Goal: Information Seeking & Learning: Learn about a topic

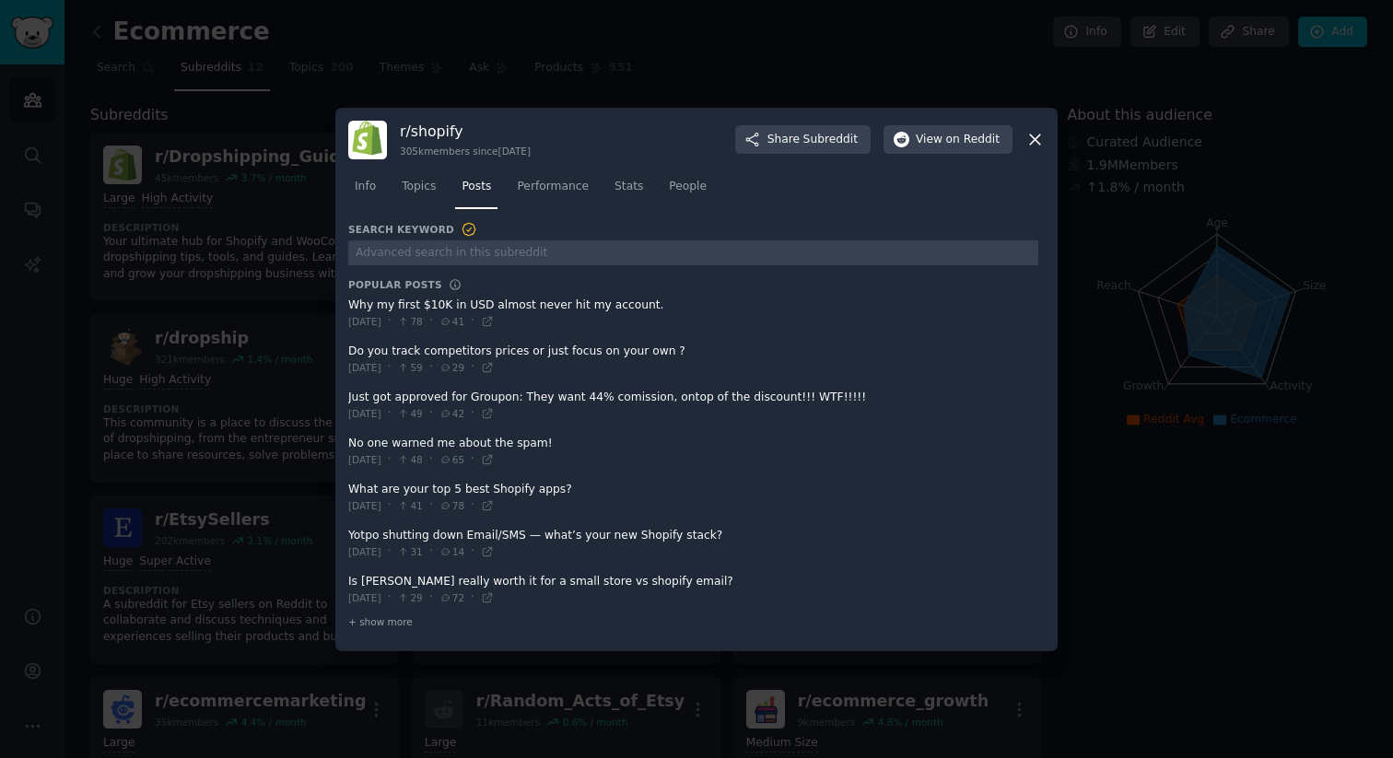
click at [1037, 143] on icon at bounding box center [1035, 139] width 19 height 19
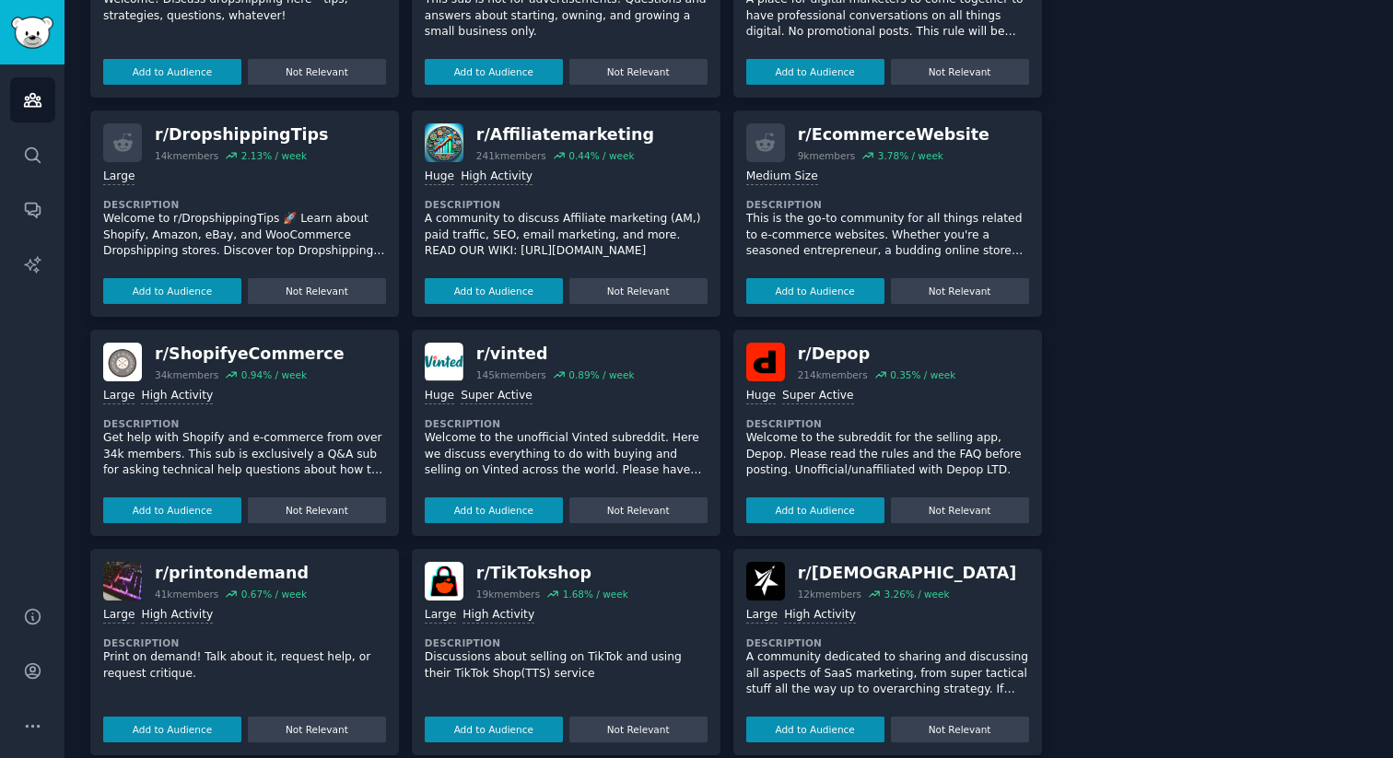
scroll to position [1029, 0]
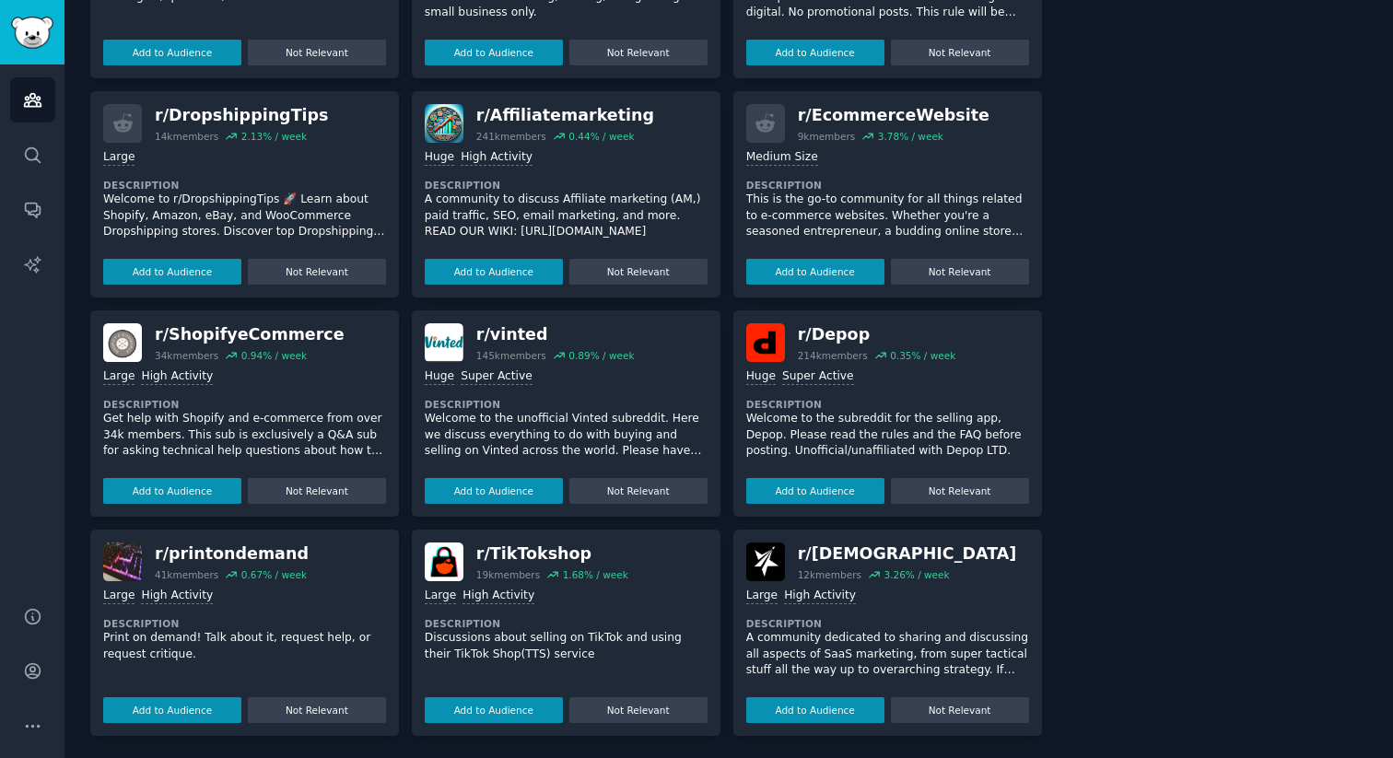
click at [283, 406] on dt "Description" at bounding box center [244, 404] width 283 height 13
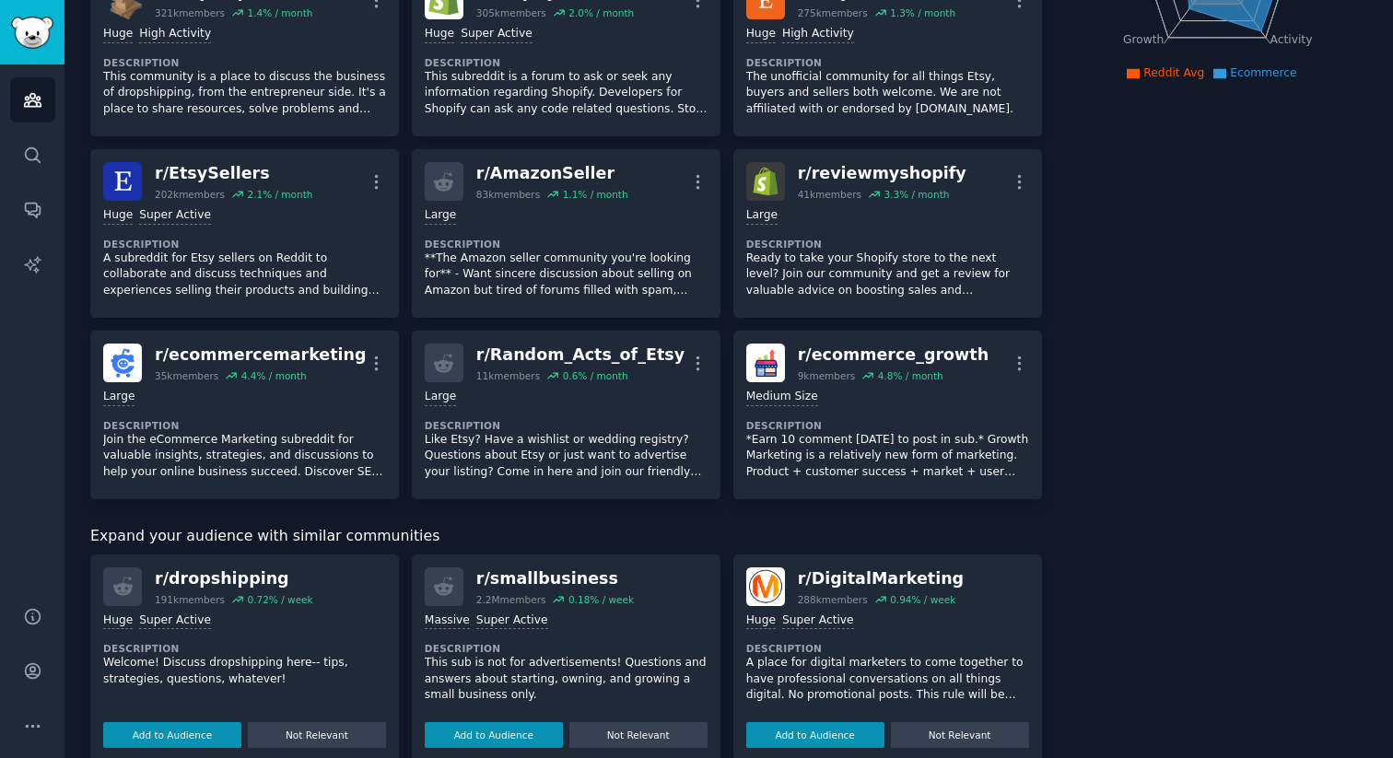
scroll to position [0, 0]
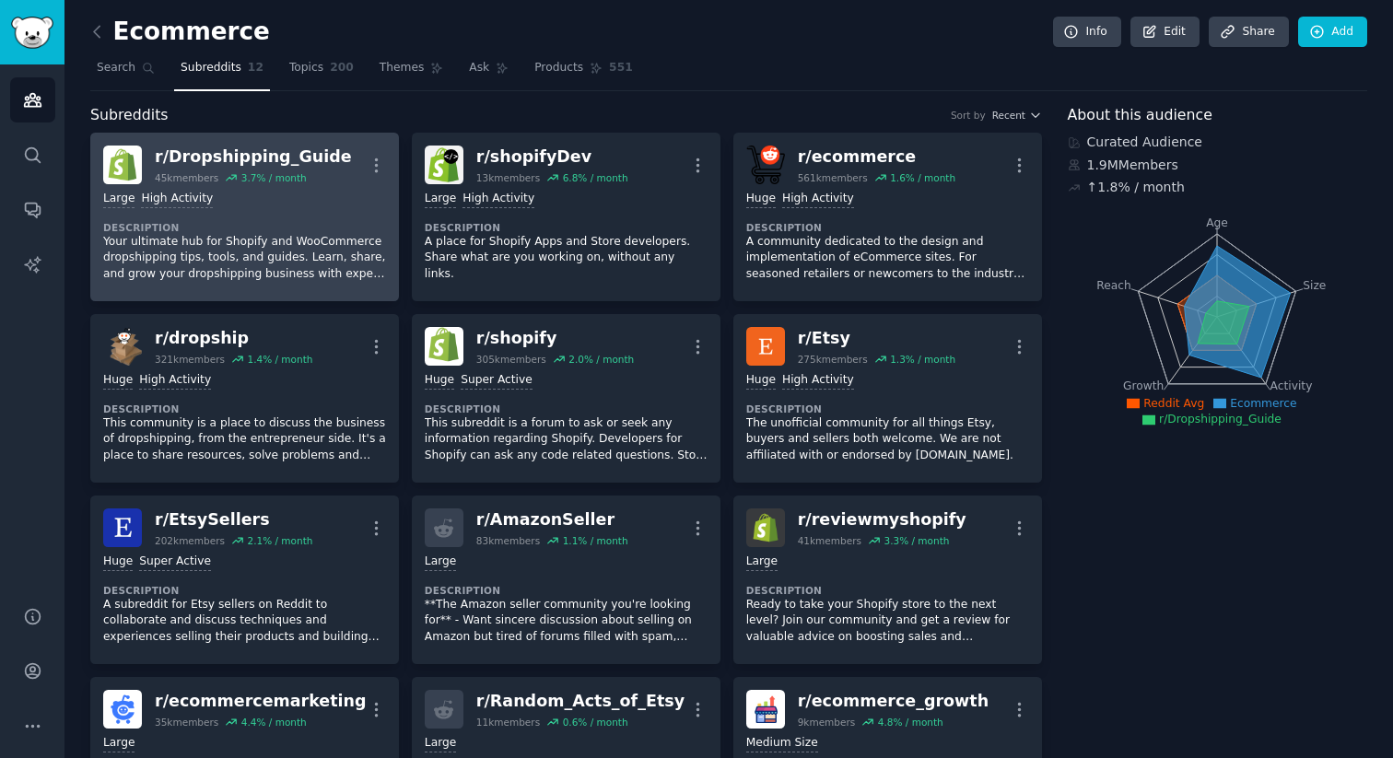
click at [241, 252] on p "Your ultimate hub for Shopify and WooCommerce dropshipping tips, tools, and gui…" at bounding box center [244, 258] width 283 height 49
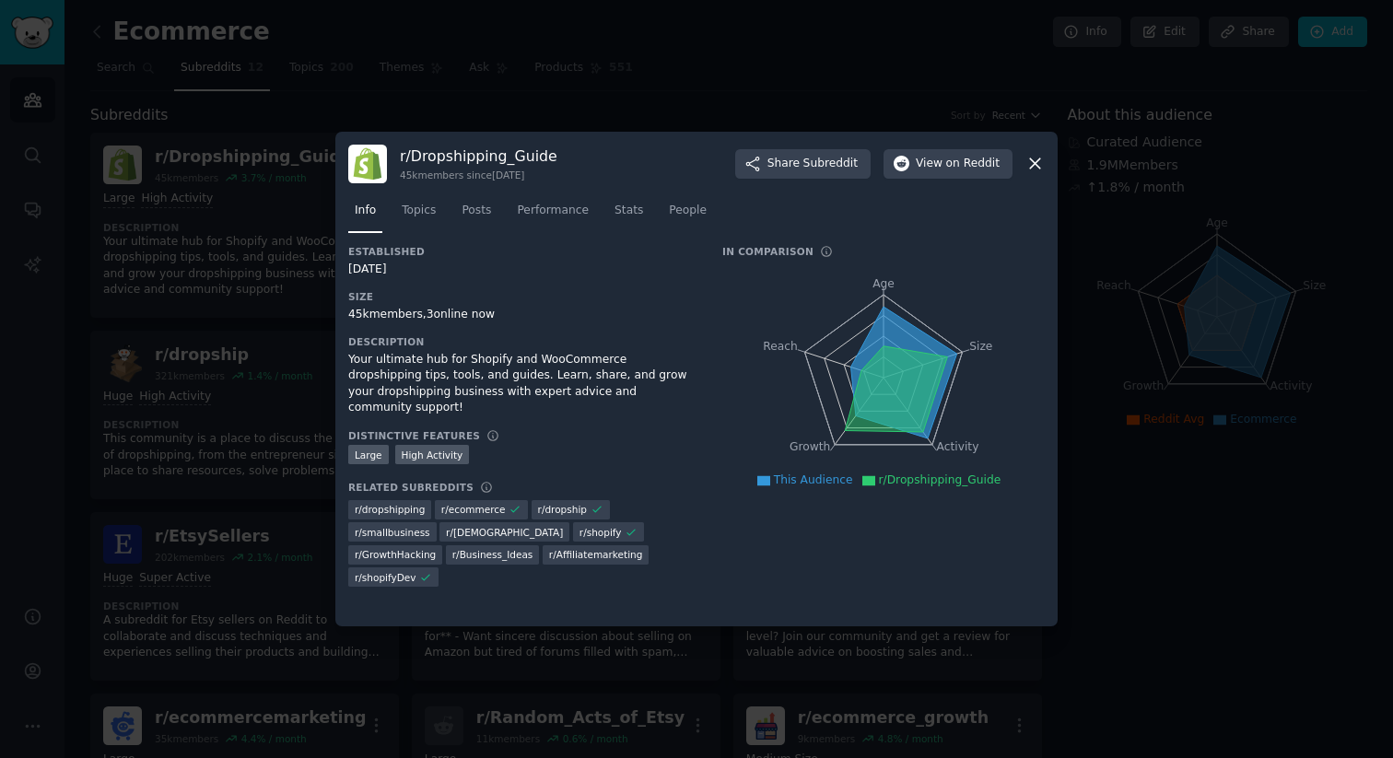
click at [1043, 167] on icon at bounding box center [1035, 163] width 19 height 19
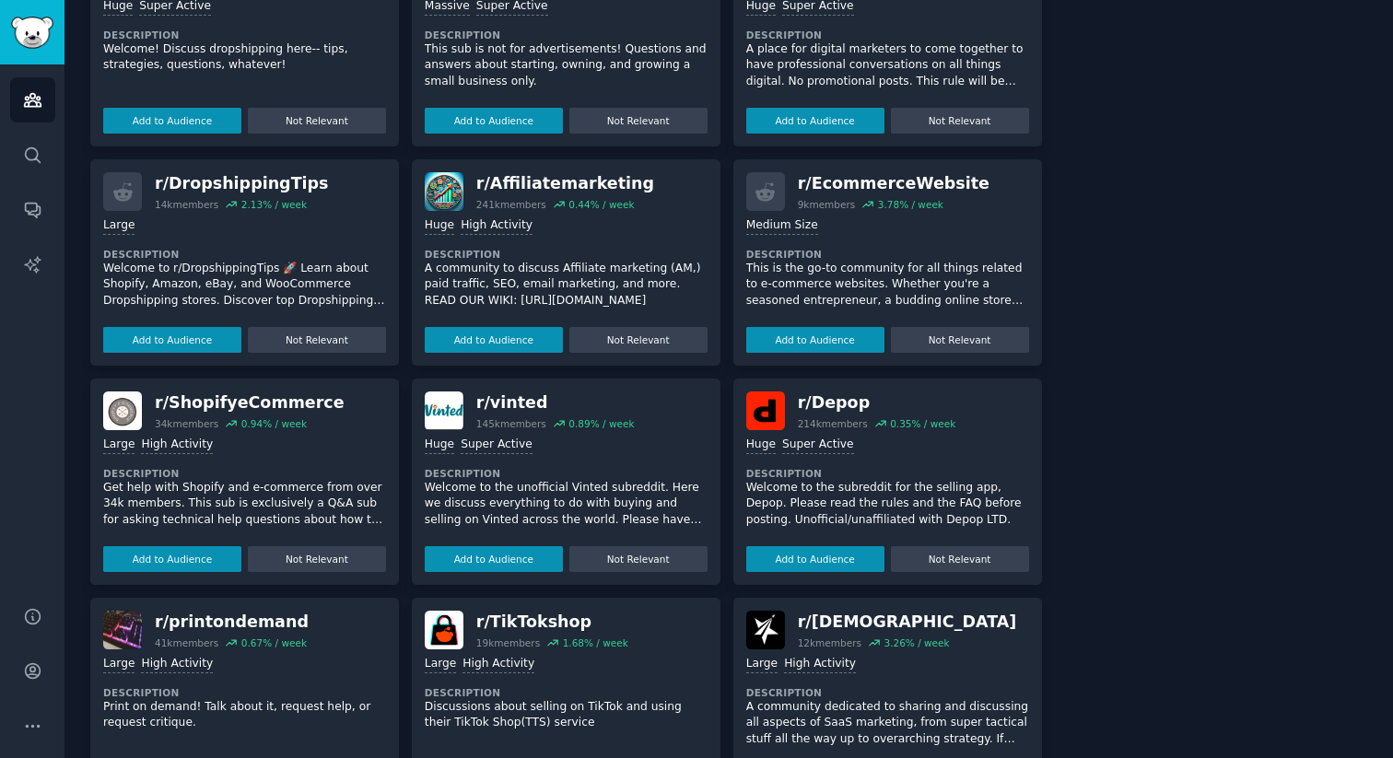
scroll to position [990, 0]
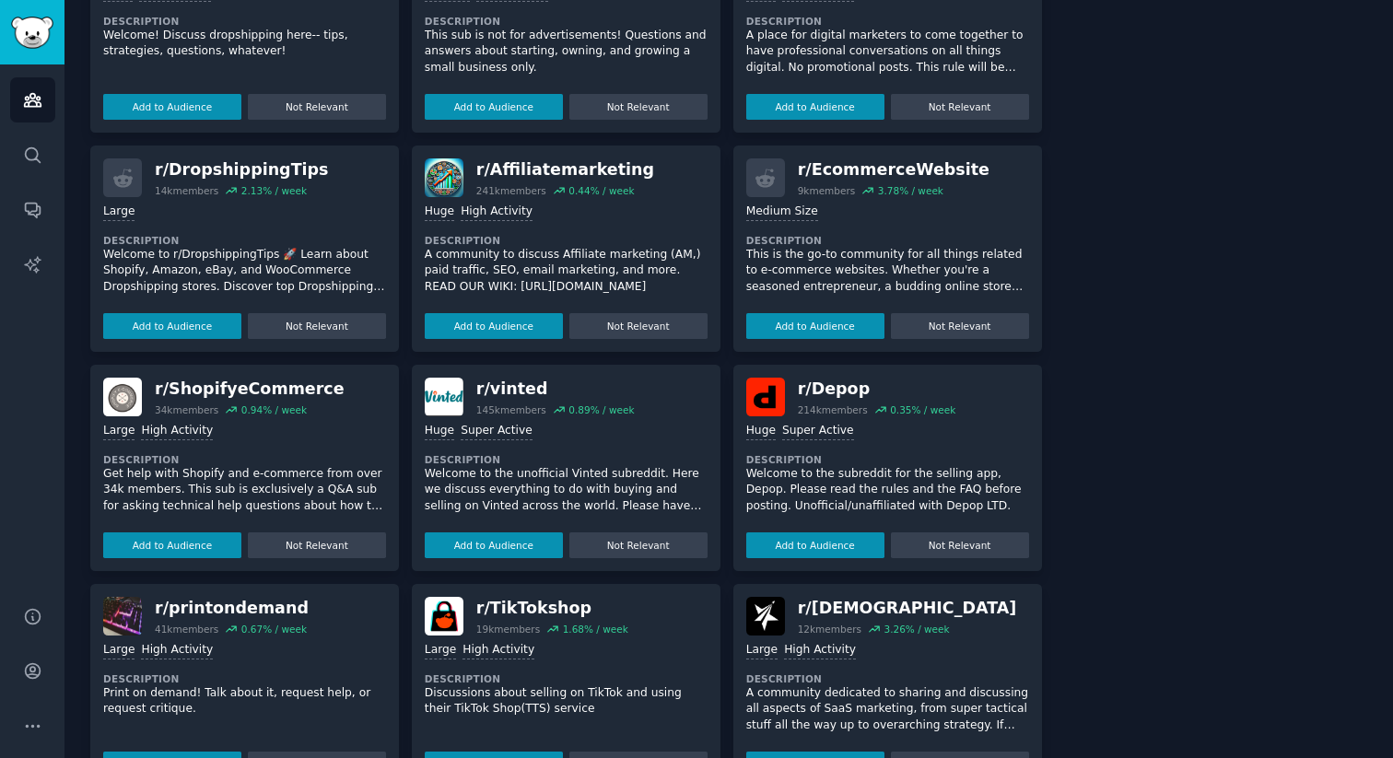
click at [261, 473] on p "Get help with Shopify and e-commerce from over 34k members. This sub is exclusi…" at bounding box center [244, 490] width 283 height 49
click at [281, 455] on dt "Description" at bounding box center [244, 459] width 283 height 13
click at [193, 444] on div ">= 80th percentile for submissions / day Large High Activity Description Get he…" at bounding box center [244, 487] width 283 height 142
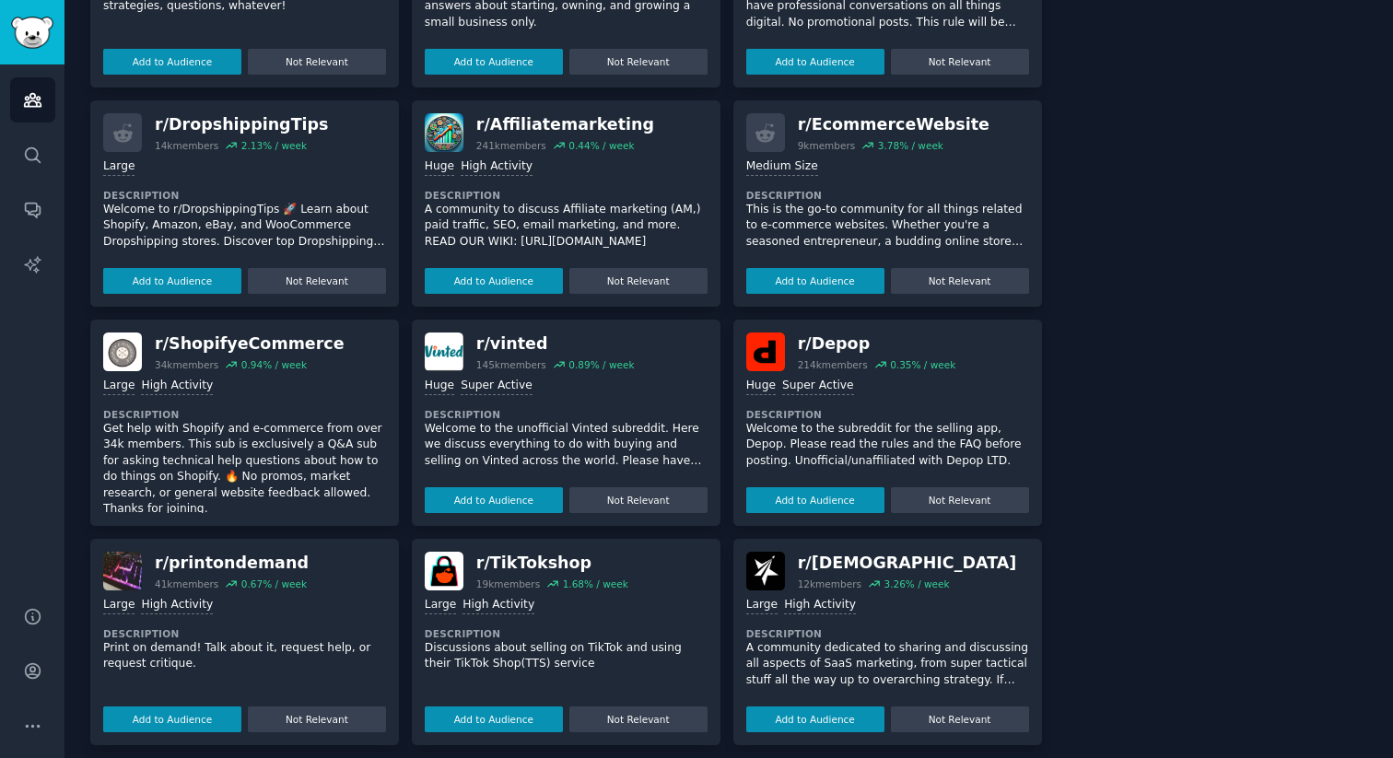
scroll to position [1049, 0]
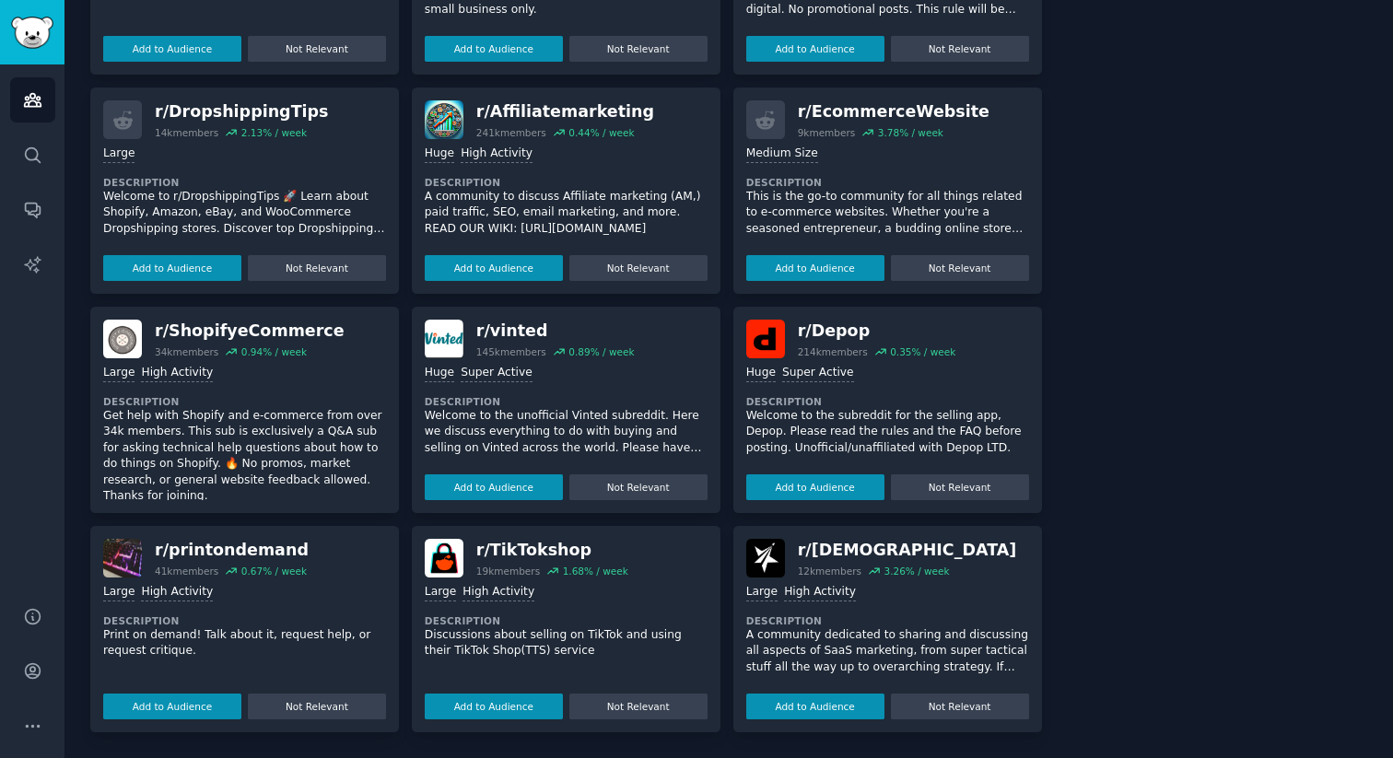
click at [245, 396] on dt "Description" at bounding box center [244, 401] width 283 height 13
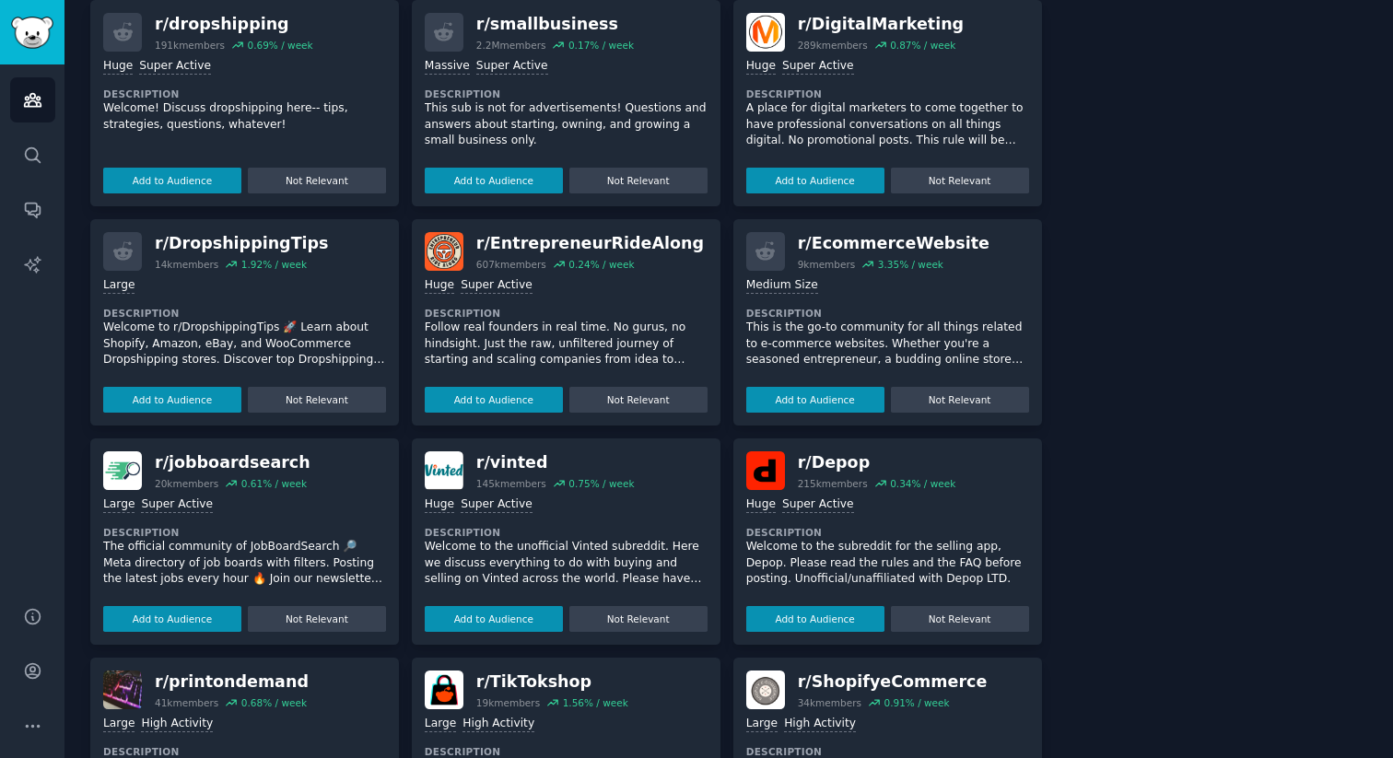
scroll to position [1032, 0]
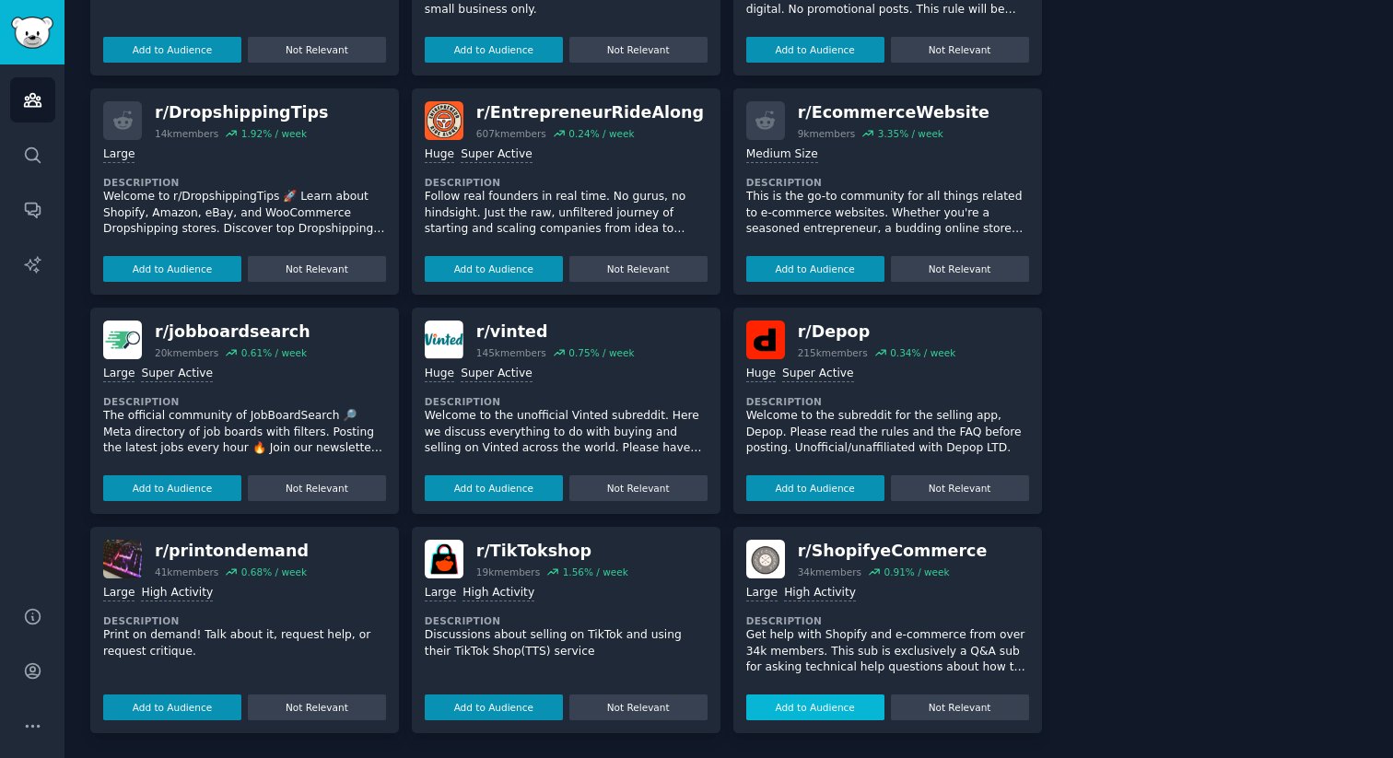
click at [837, 711] on button "Add to Audience" at bounding box center [815, 708] width 138 height 26
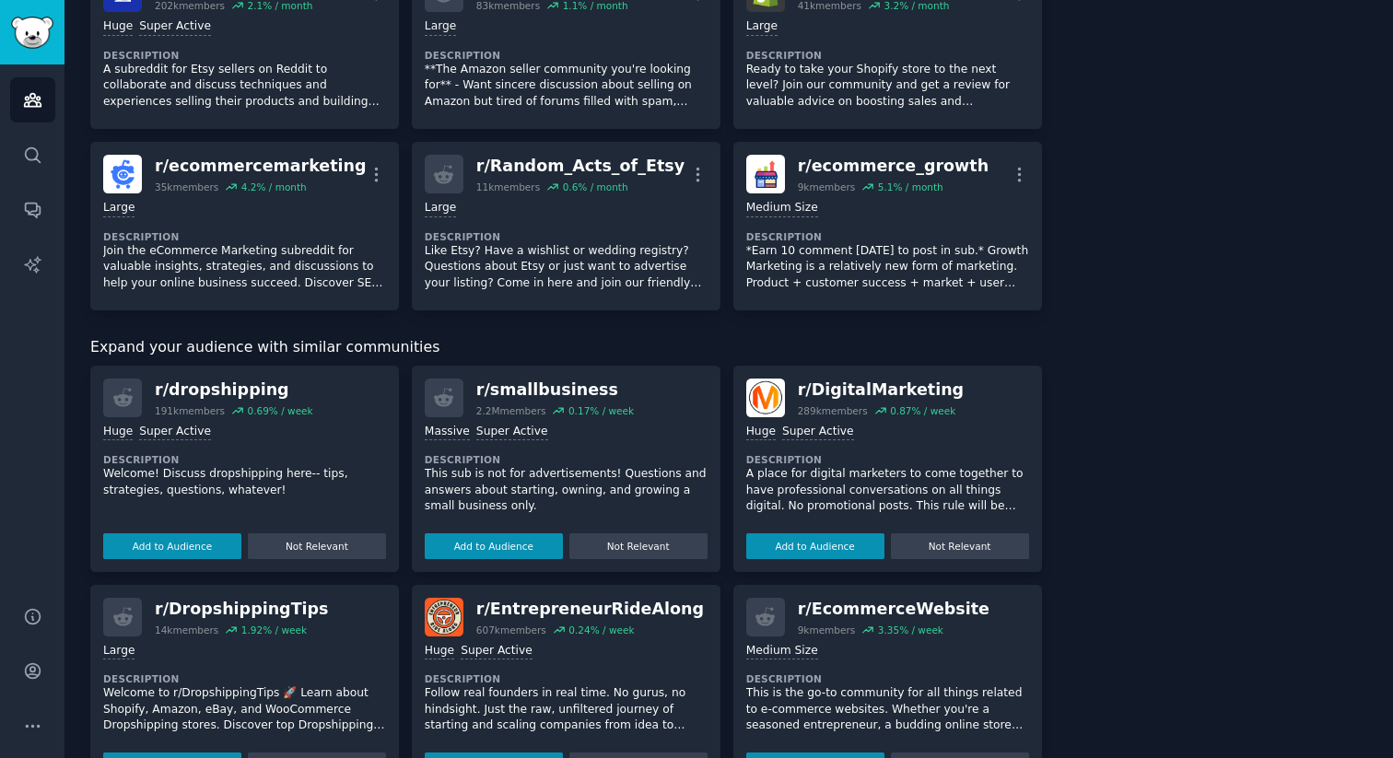
scroll to position [0, 0]
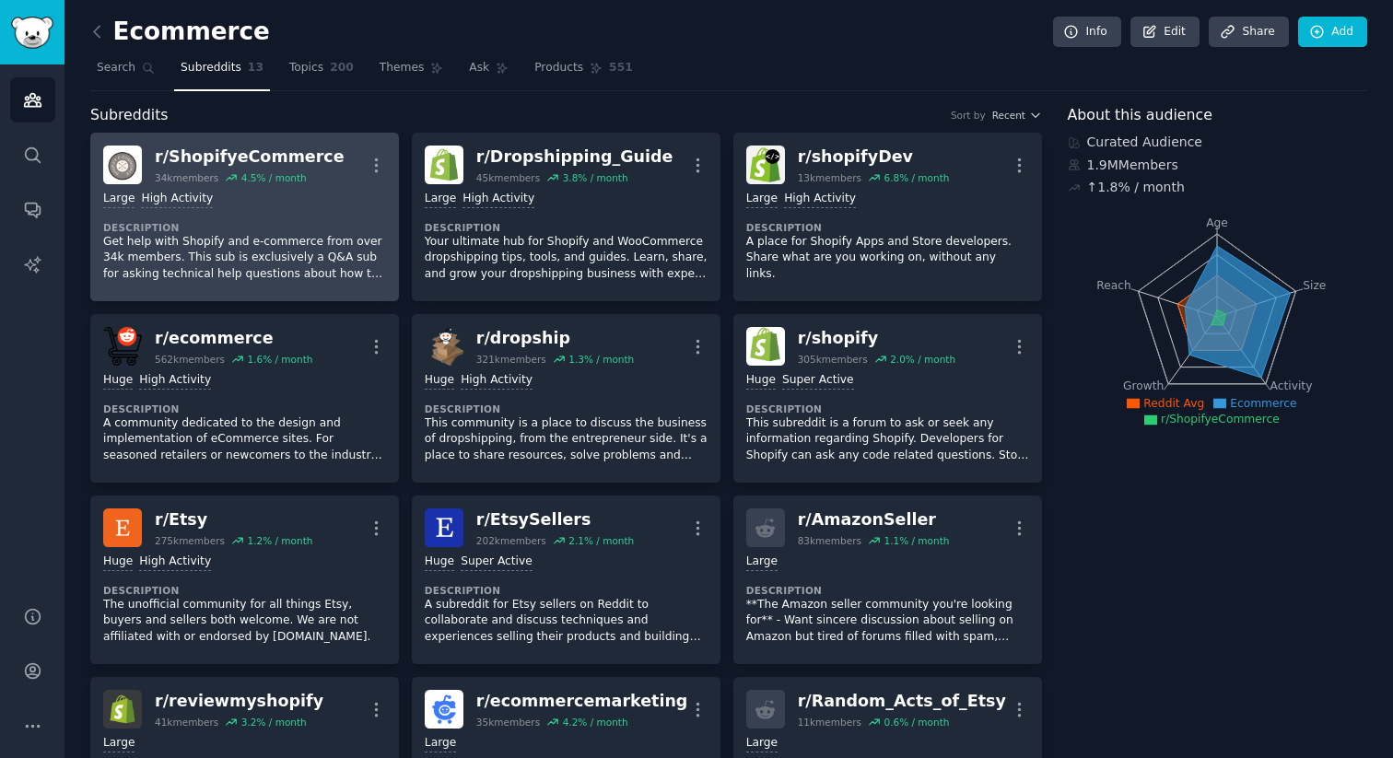
click at [331, 223] on dt "Description" at bounding box center [244, 227] width 283 height 13
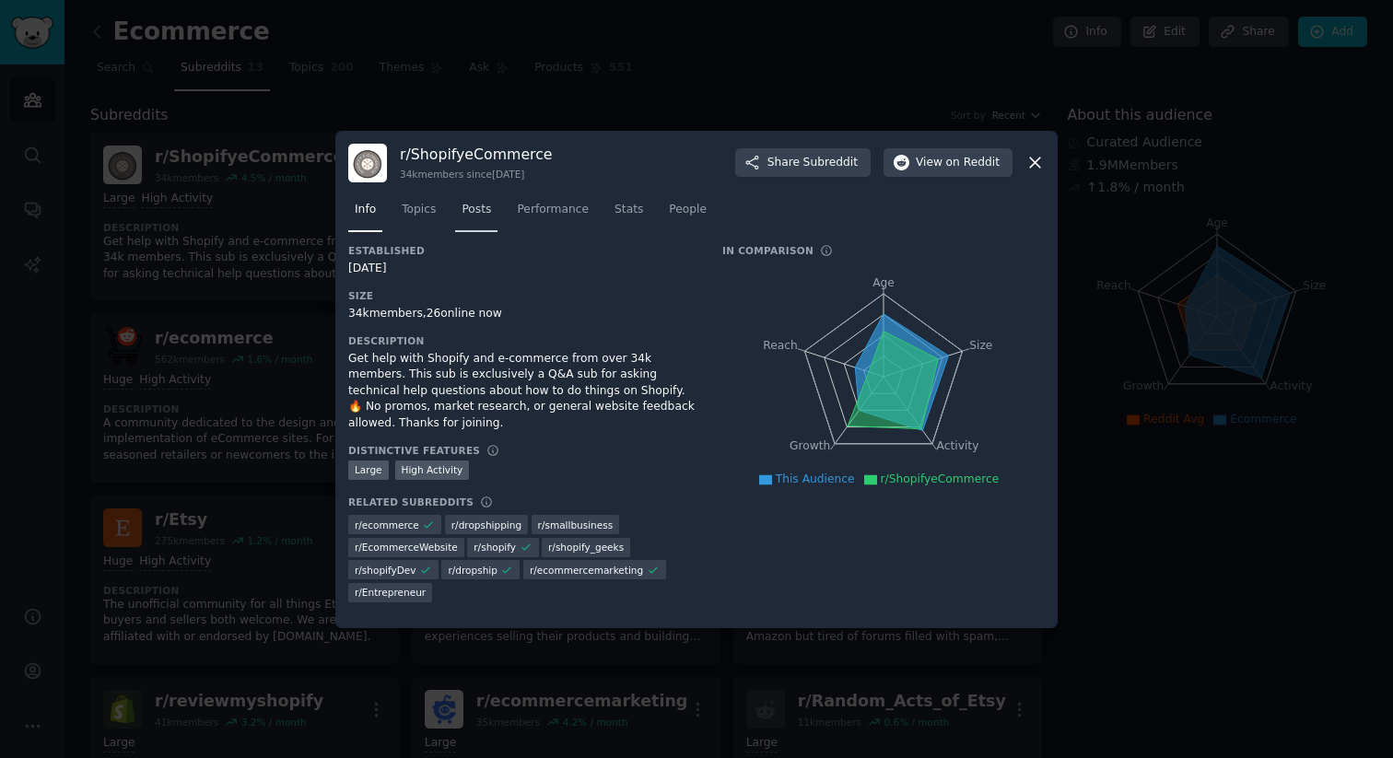
click at [482, 215] on span "Posts" at bounding box center [476, 210] width 29 height 17
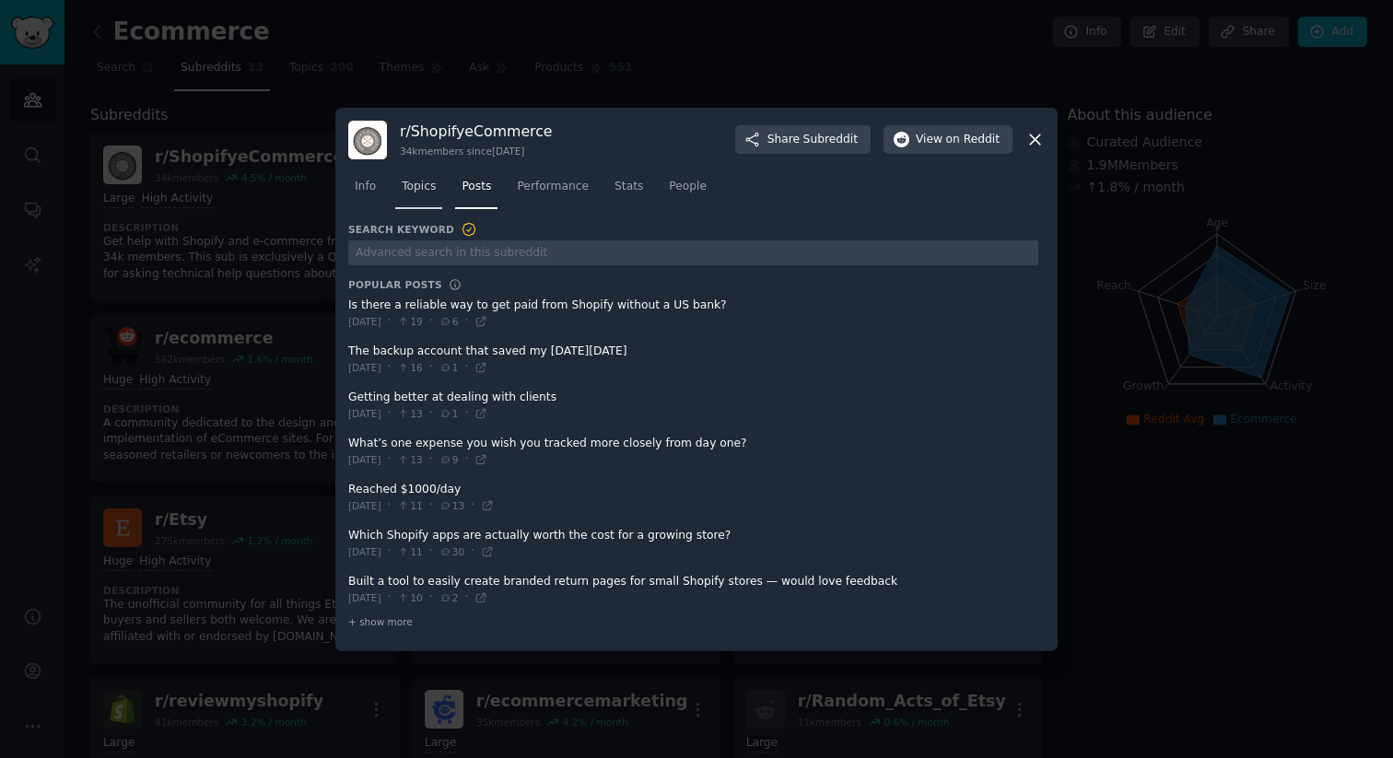
click at [434, 190] on span "Topics" at bounding box center [419, 187] width 34 height 17
